Goal: Transaction & Acquisition: Subscribe to service/newsletter

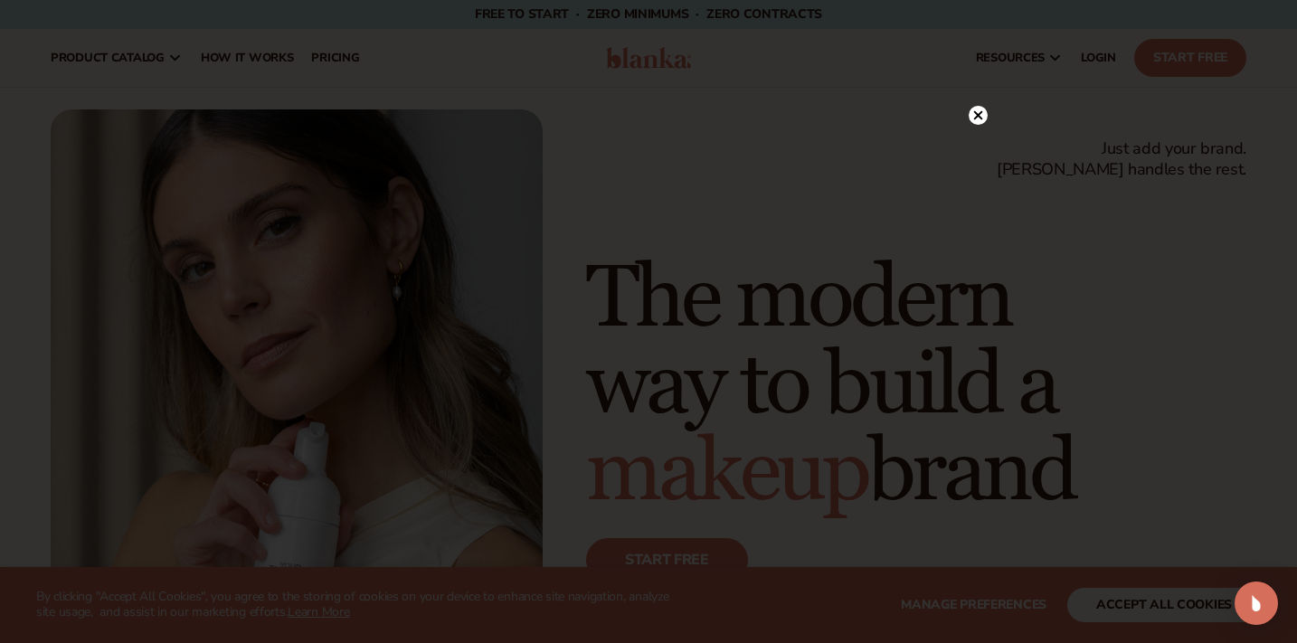
click at [974, 114] on circle at bounding box center [977, 115] width 19 height 19
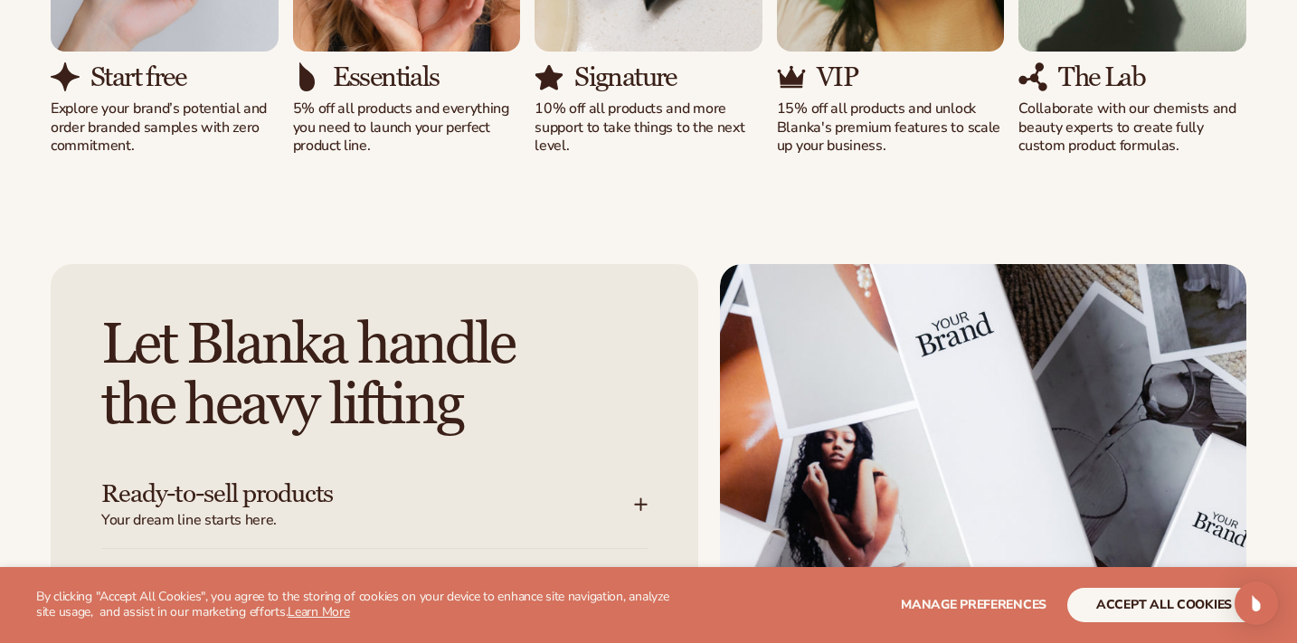
scroll to position [2383, 0]
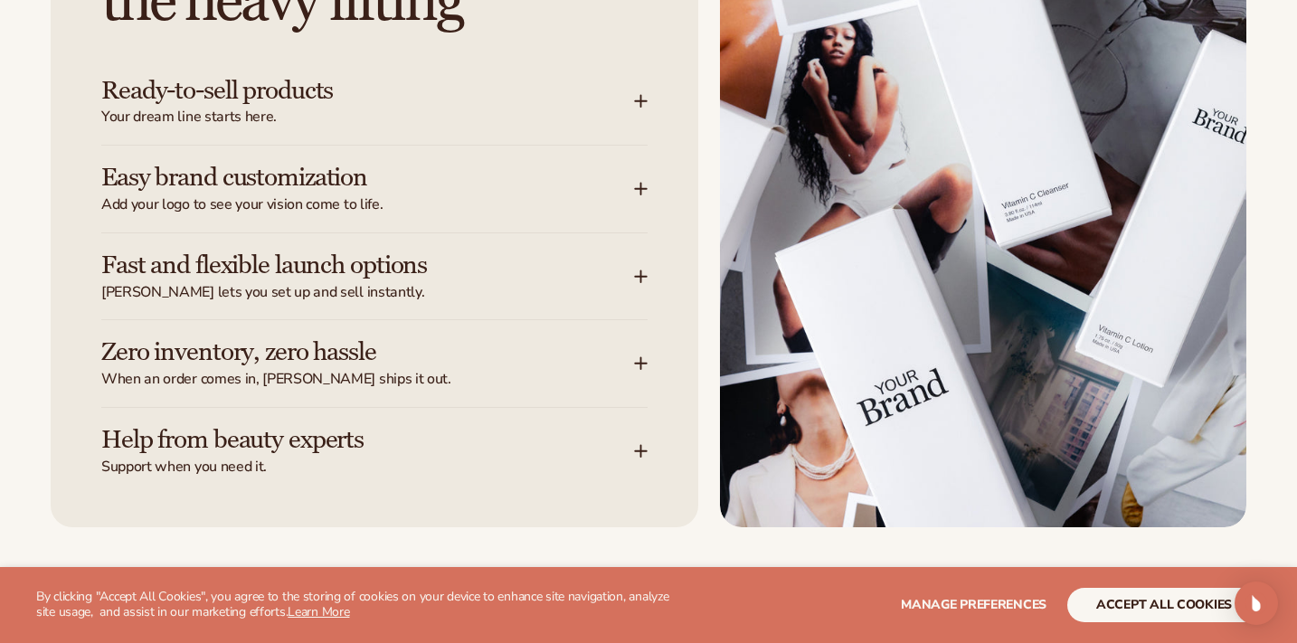
click at [456, 108] on span "Your dream line starts here." at bounding box center [367, 117] width 533 height 19
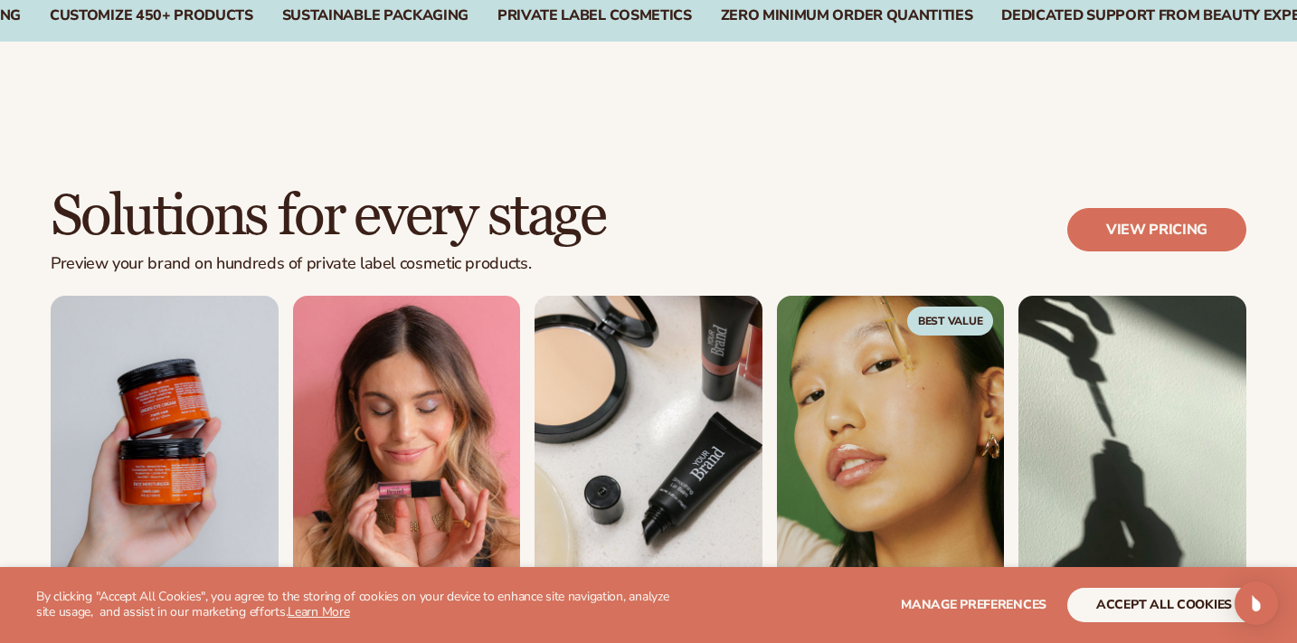
scroll to position [0, 0]
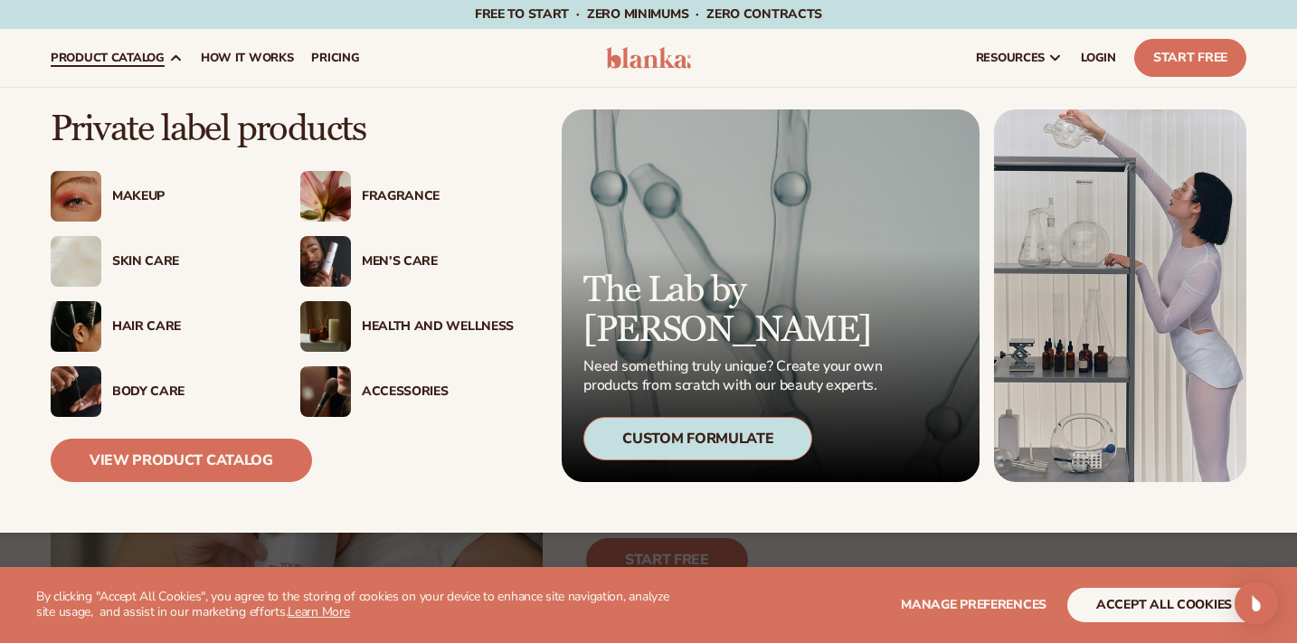
click at [141, 259] on div "Skin Care" at bounding box center [188, 261] width 152 height 15
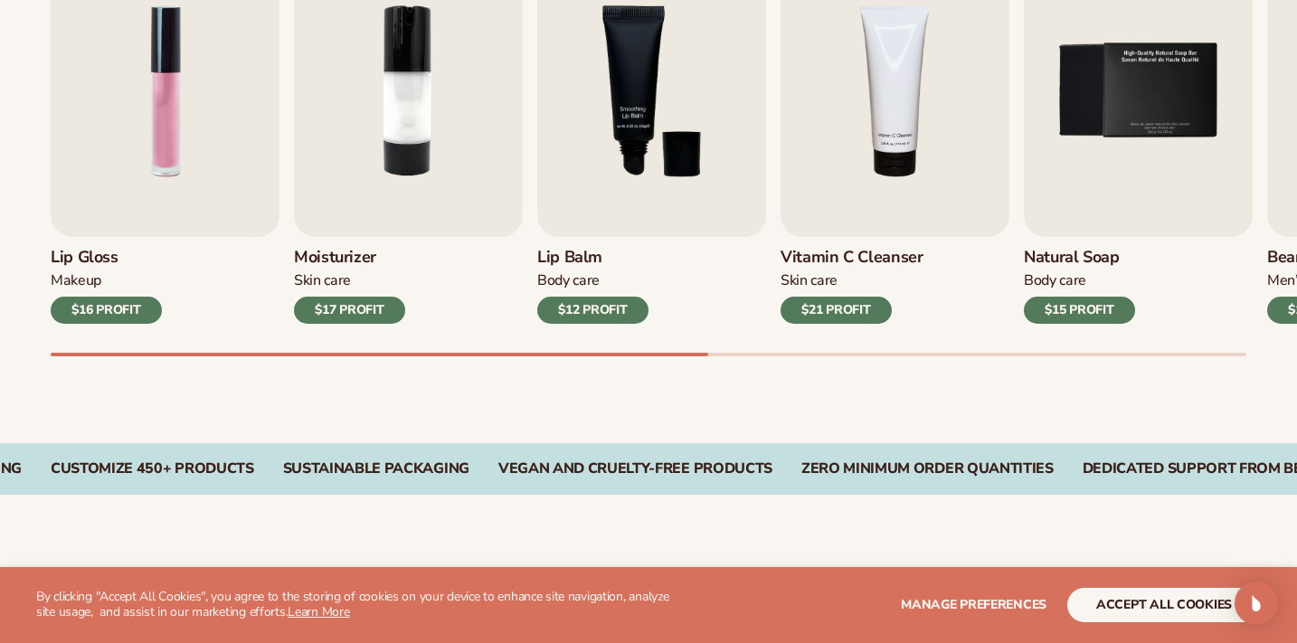
scroll to position [1332, 0]
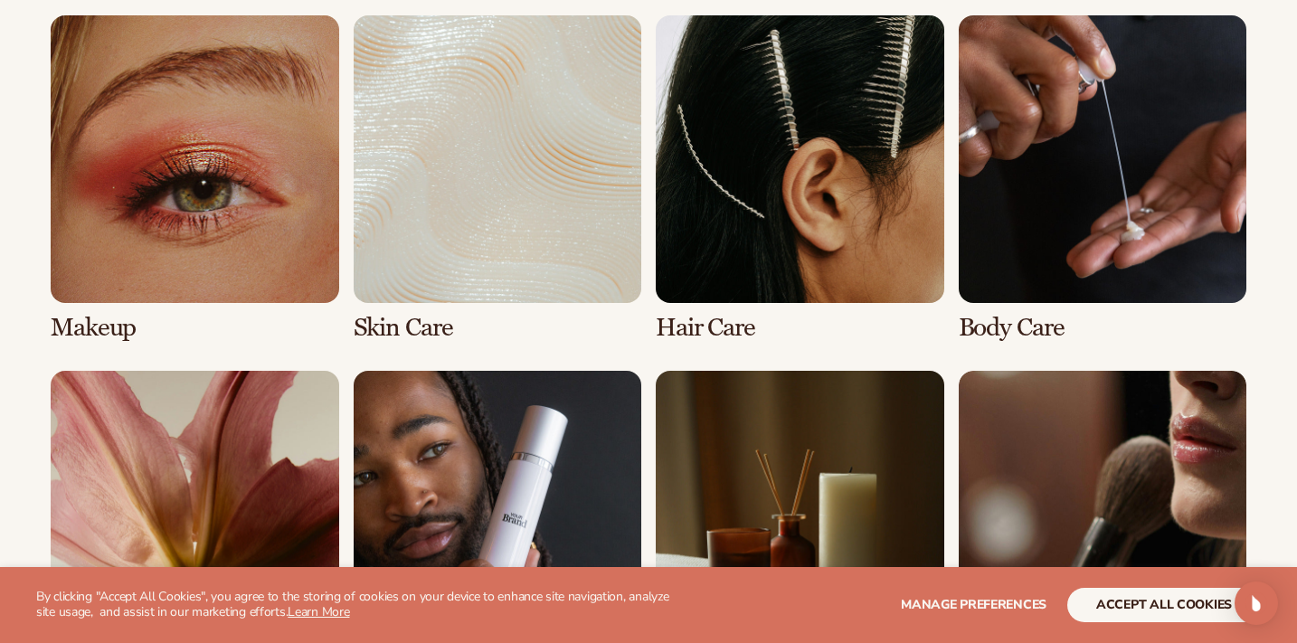
click at [543, 235] on link "2 / 8" at bounding box center [498, 178] width 288 height 326
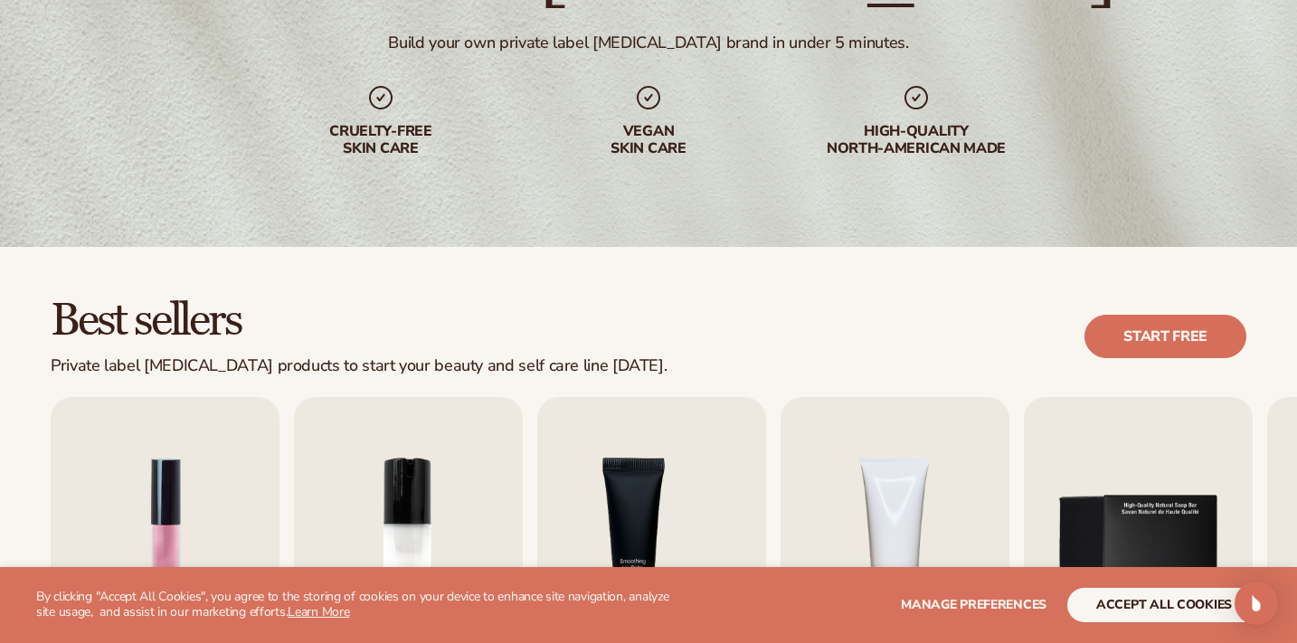
scroll to position [497, 0]
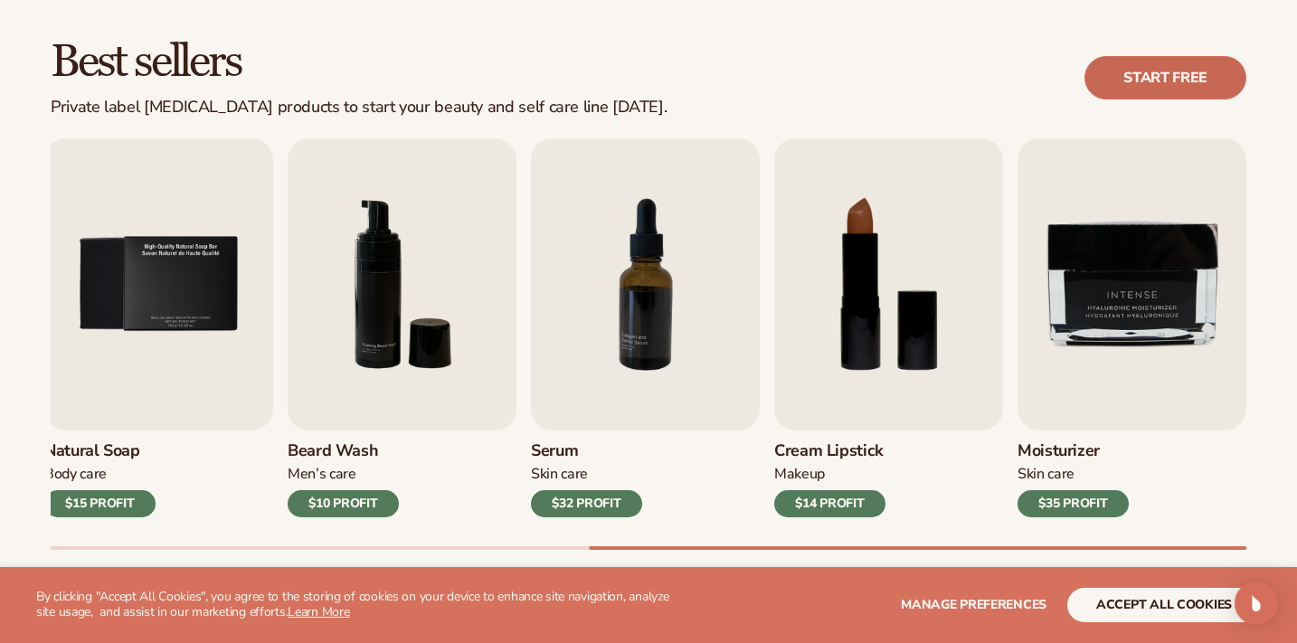
click at [1170, 73] on link "Start free" at bounding box center [1165, 77] width 162 height 43
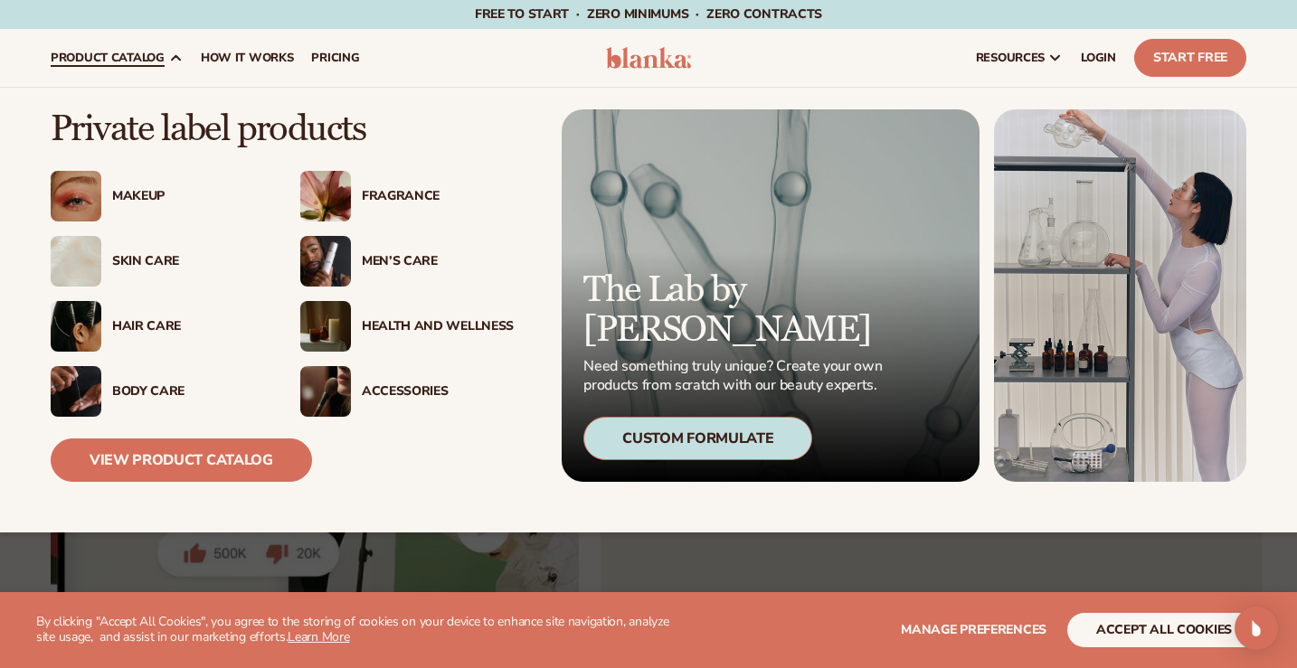
scroll to position [434, 0]
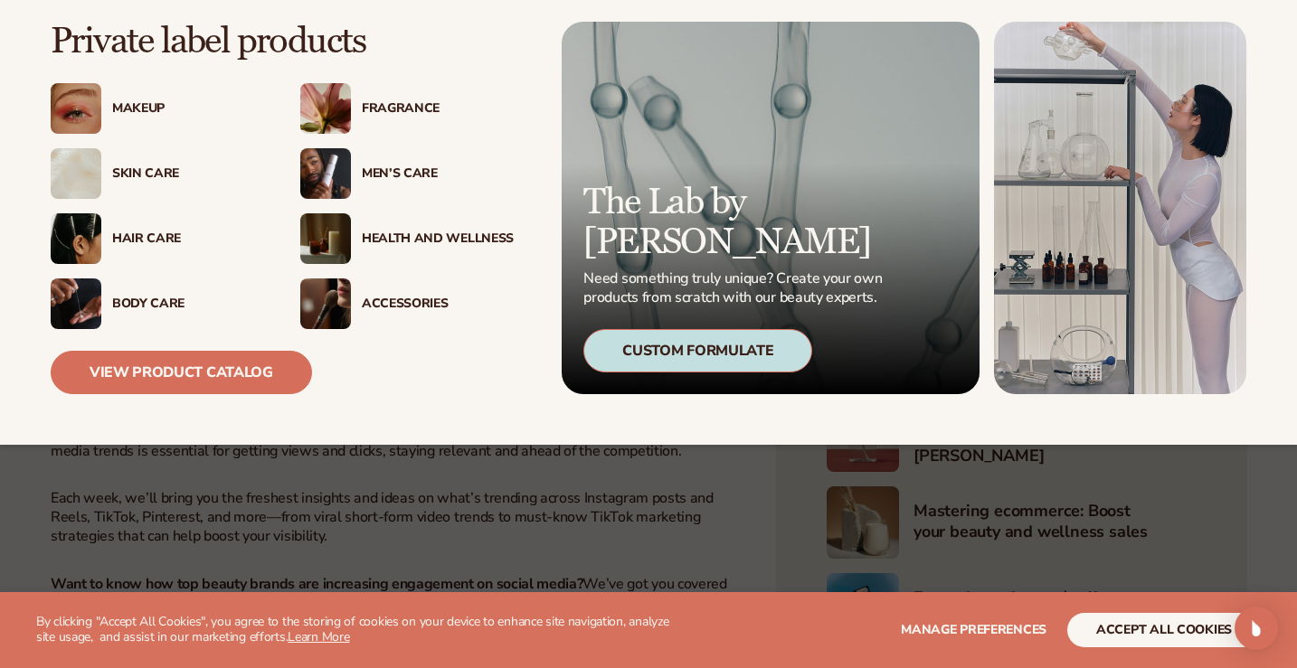
click at [317, 247] on img at bounding box center [325, 238] width 51 height 51
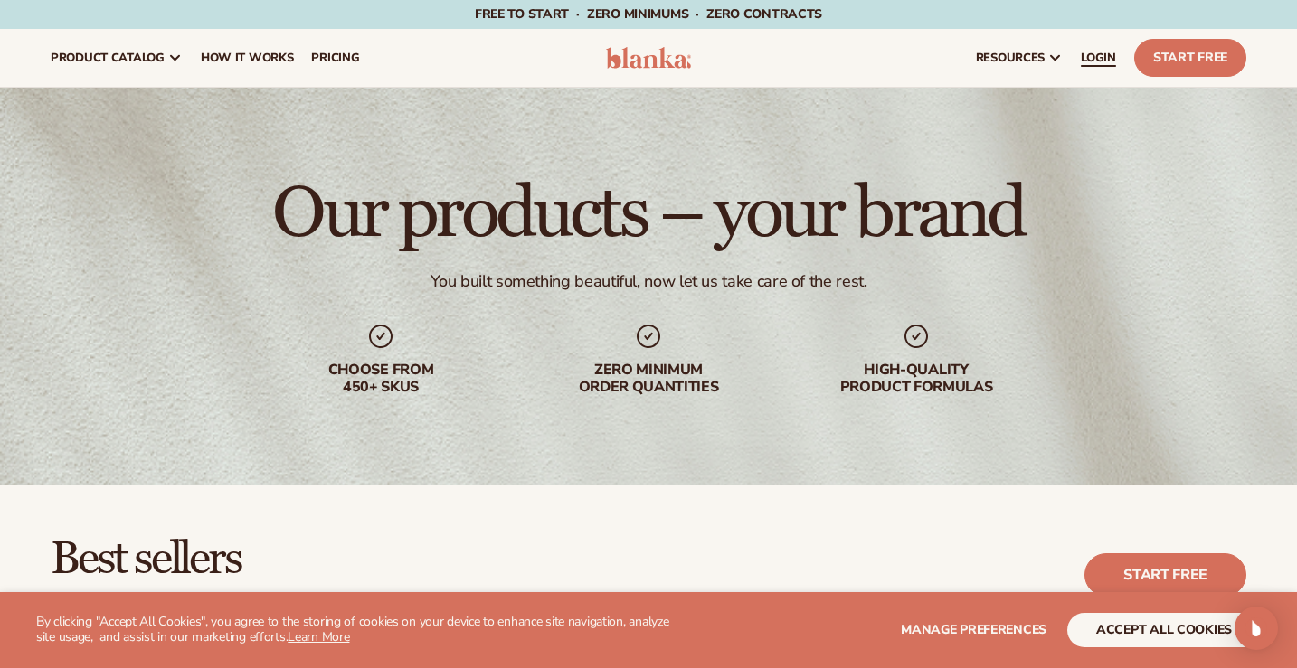
click at [1095, 56] on span "LOGIN" at bounding box center [1097, 58] width 35 height 14
